Goal: Book appointment/travel/reservation

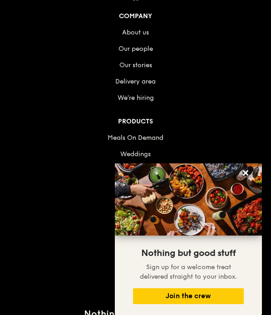
scroll to position [3091, 0]
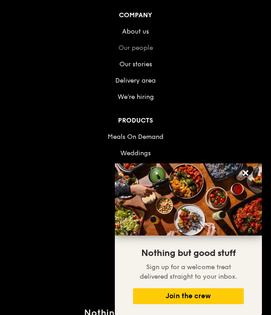
click at [134, 44] on link "Our people" at bounding box center [136, 48] width 35 height 8
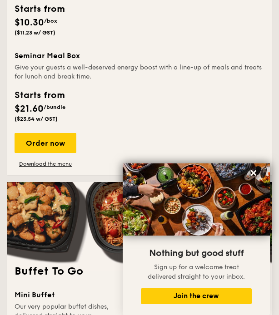
scroll to position [1036, 0]
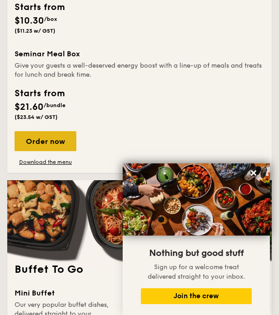
click at [41, 142] on div "Order now" at bounding box center [46, 141] width 62 height 20
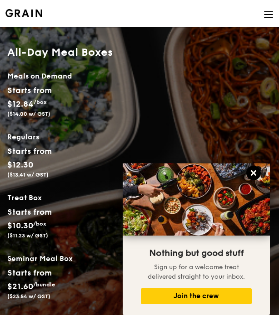
click at [253, 174] on icon at bounding box center [253, 172] width 5 height 5
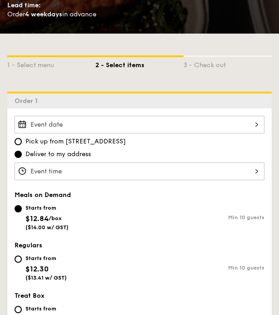
scroll to position [330, 0]
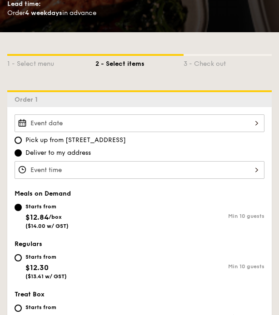
click at [42, 127] on div at bounding box center [140, 123] width 250 height 18
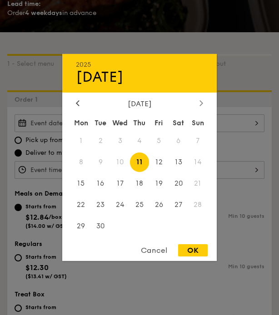
click at [200, 101] on icon at bounding box center [201, 103] width 4 height 6
click at [77, 102] on icon at bounding box center [77, 102] width 3 height 5
click at [82, 204] on span "20" at bounding box center [81, 205] width 20 height 20
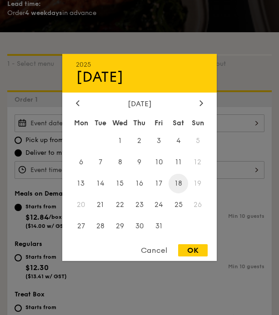
click at [183, 183] on span "18" at bounding box center [179, 184] width 20 height 20
click at [188, 250] on div "OK" at bounding box center [193, 250] width 30 height 12
type input "[DATE]"
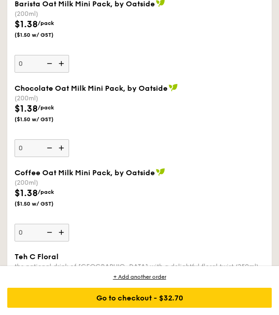
scroll to position [3375, 0]
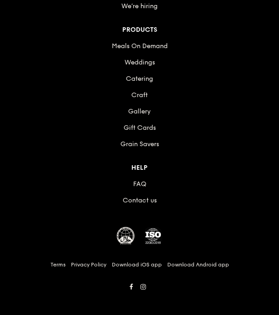
scroll to position [2830, 0]
